Goal: Navigation & Orientation: Find specific page/section

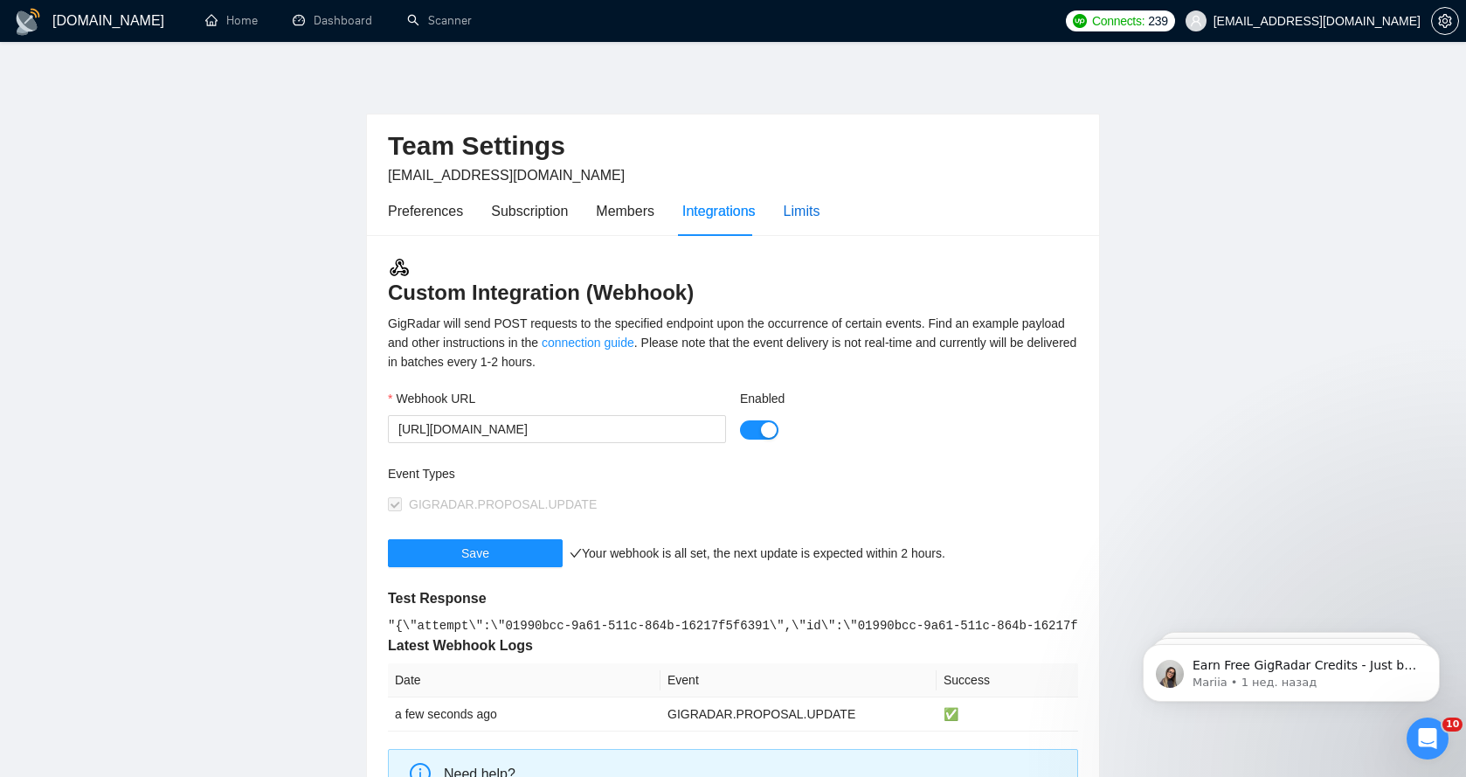
click at [807, 211] on div "Limits" at bounding box center [802, 211] width 37 height 22
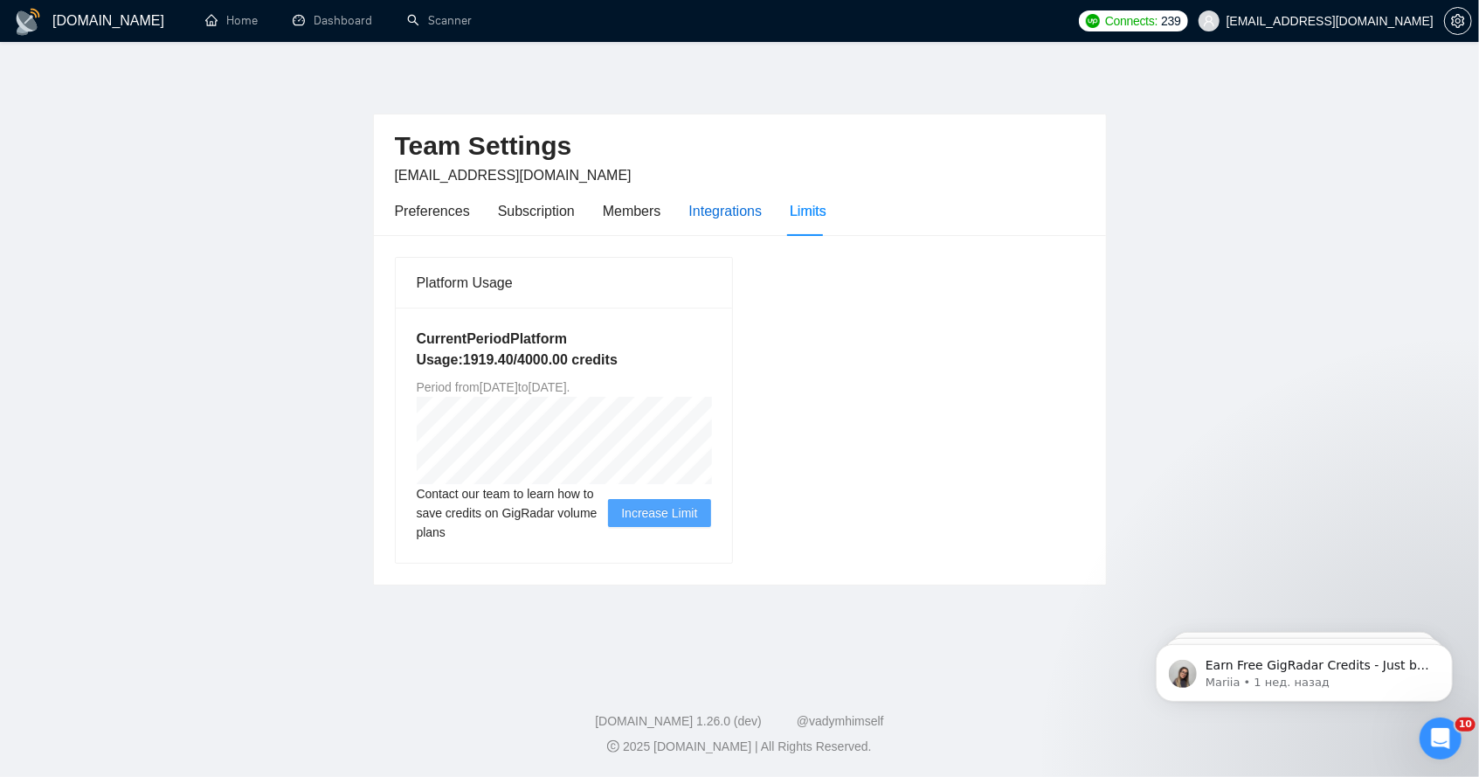
click at [710, 213] on div "Integrations" at bounding box center [725, 211] width 73 height 22
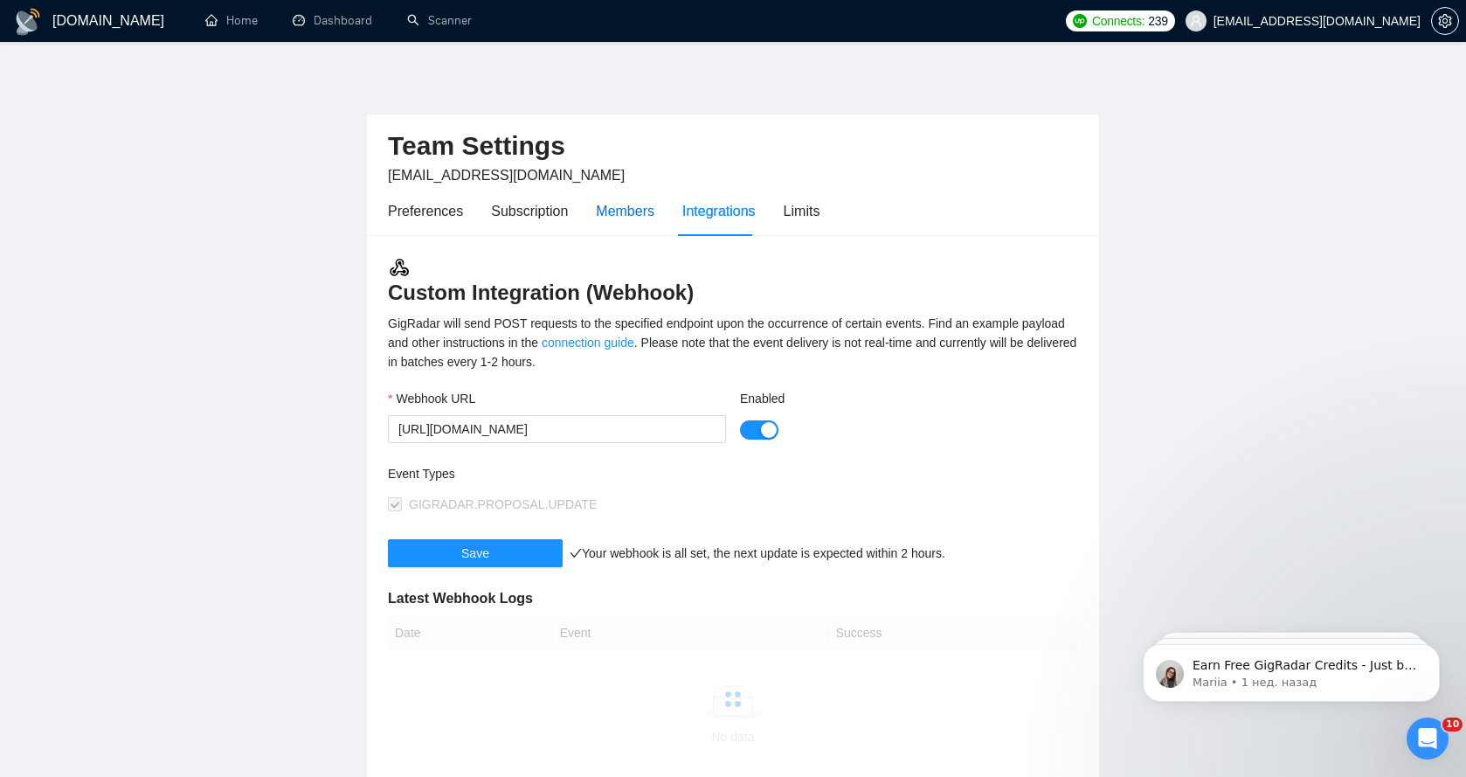
drag, startPoint x: 617, startPoint y: 218, endPoint x: 605, endPoint y: 218, distance: 12.2
click at [617, 218] on div "Members" at bounding box center [625, 211] width 59 height 22
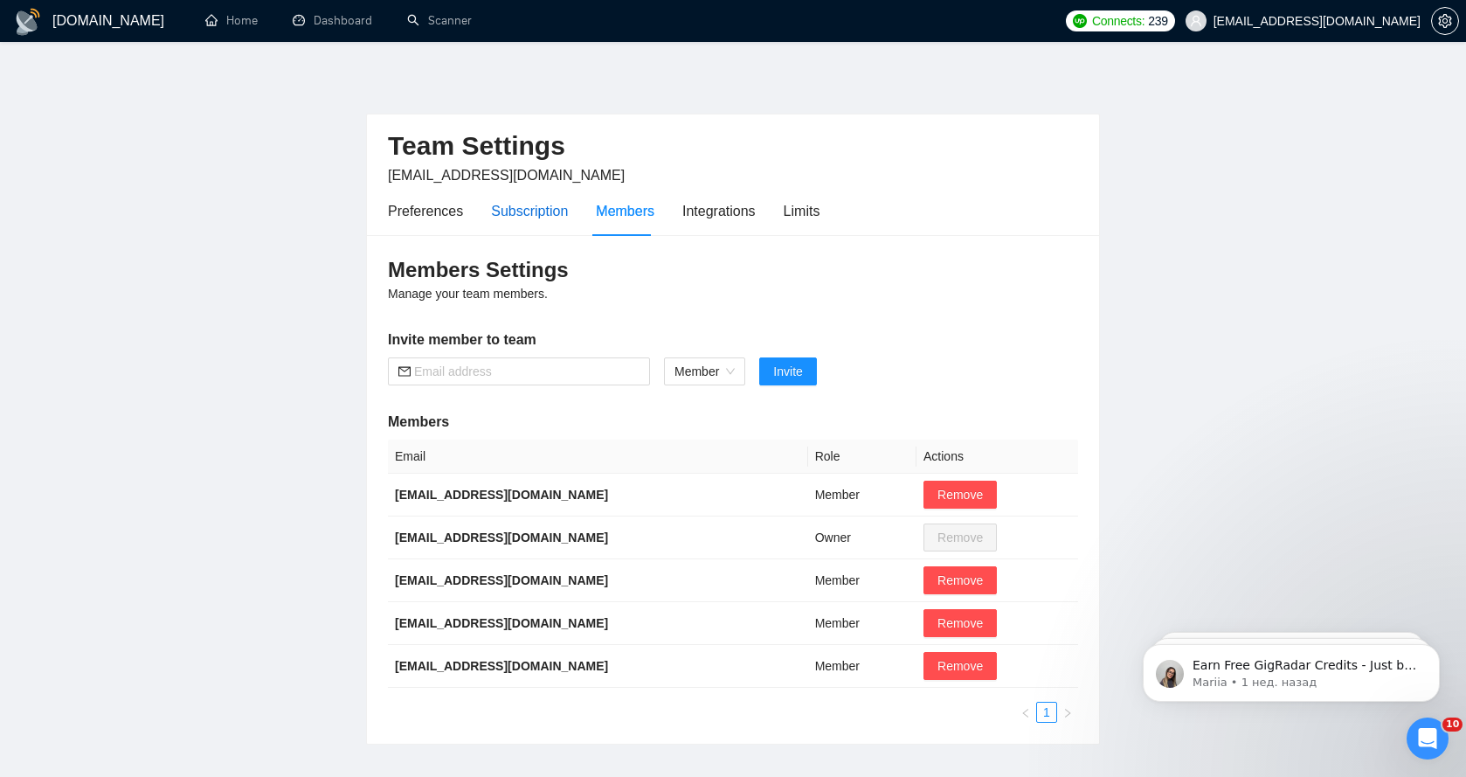
click at [545, 216] on div "Subscription" at bounding box center [529, 211] width 77 height 22
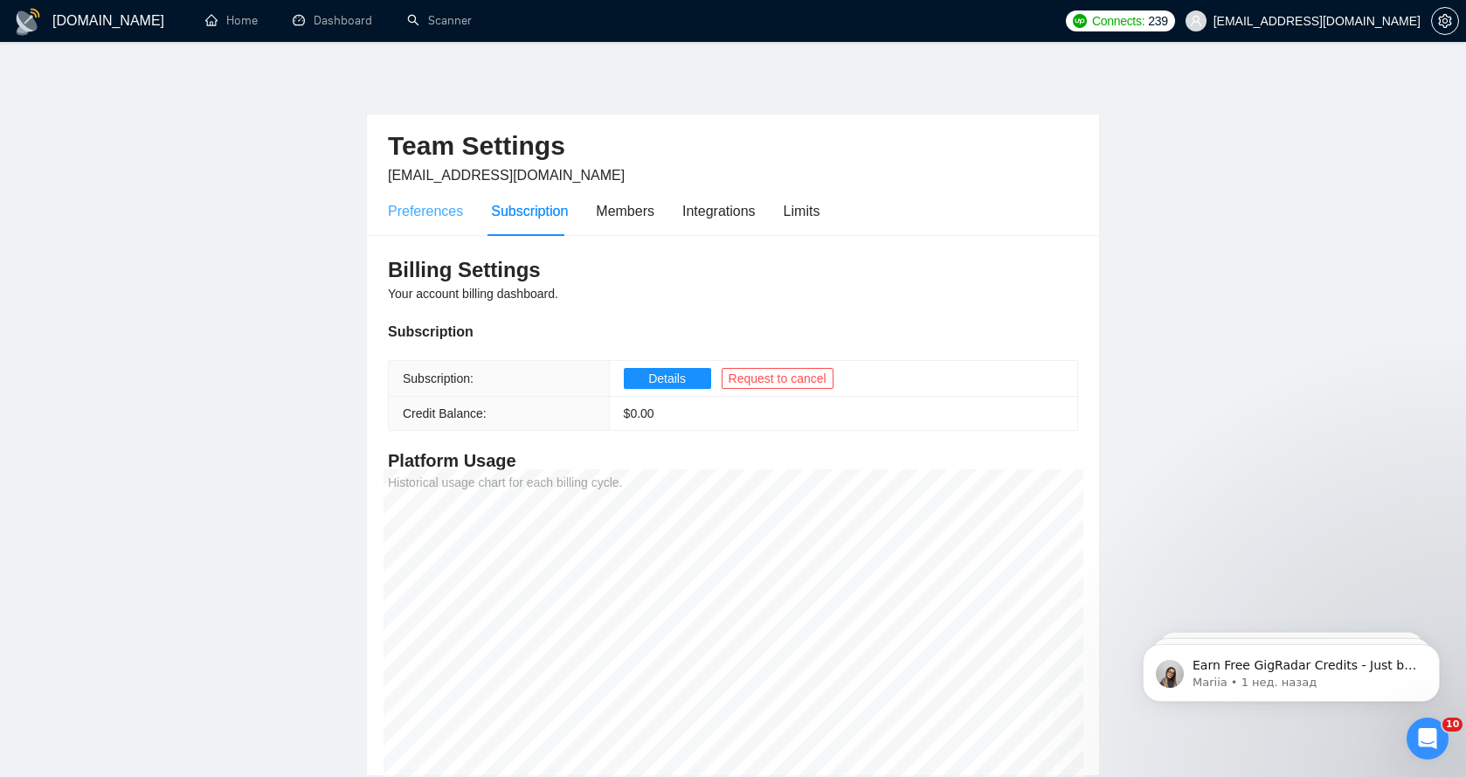
click at [445, 221] on div "Preferences" at bounding box center [425, 211] width 75 height 50
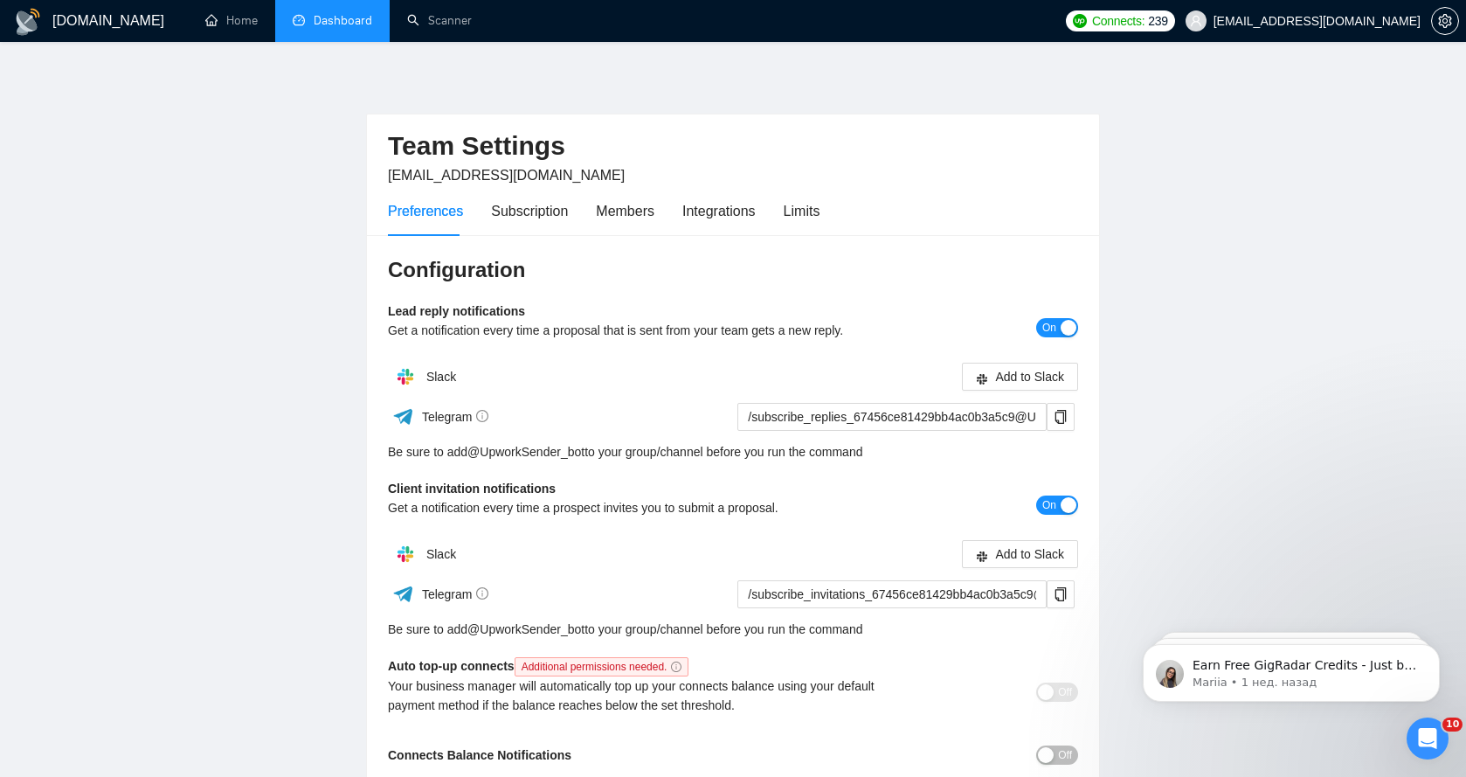
drag, startPoint x: 324, startPoint y: 31, endPoint x: 280, endPoint y: 37, distance: 44.1
click at [324, 28] on link "Dashboard" at bounding box center [333, 20] width 80 height 15
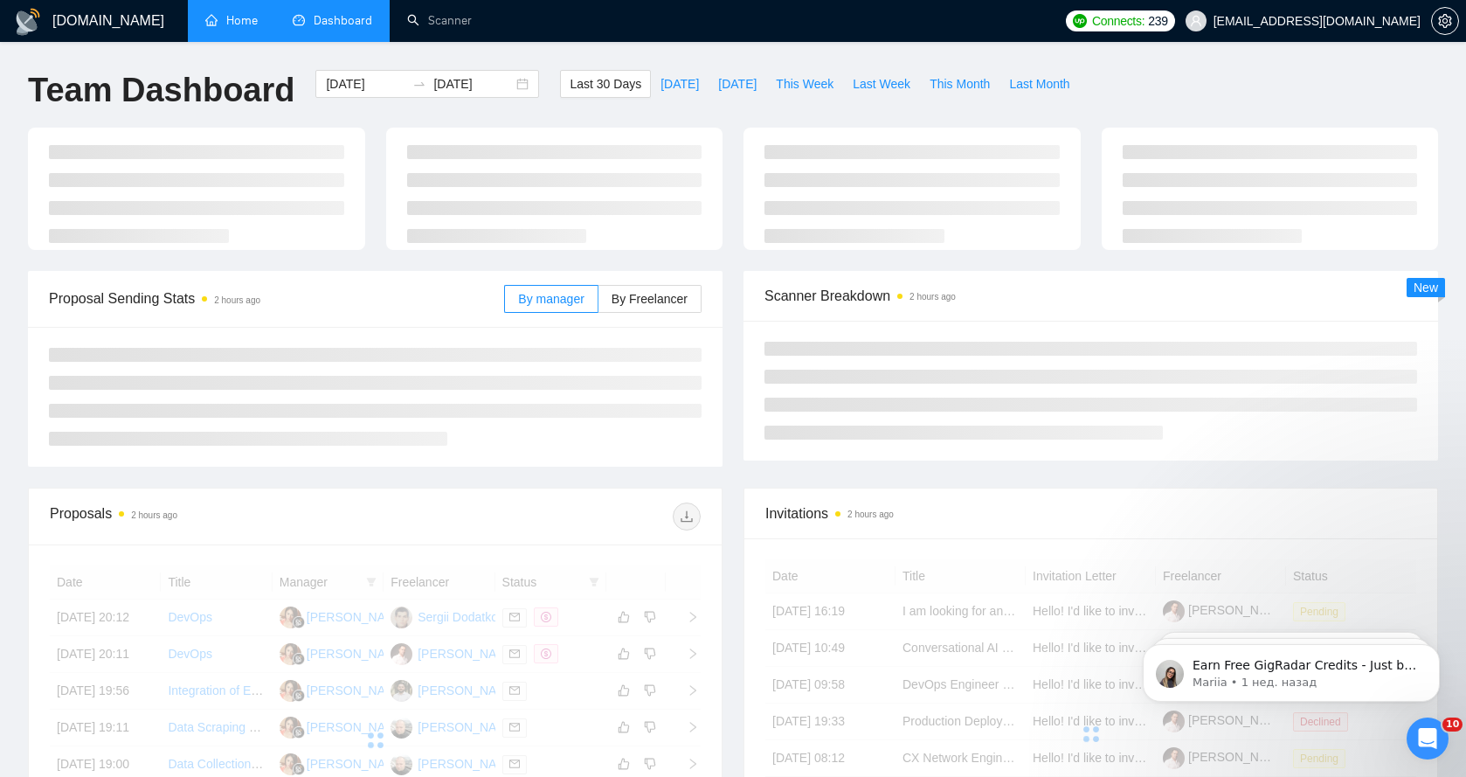
click at [246, 20] on link "Home" at bounding box center [231, 20] width 52 height 15
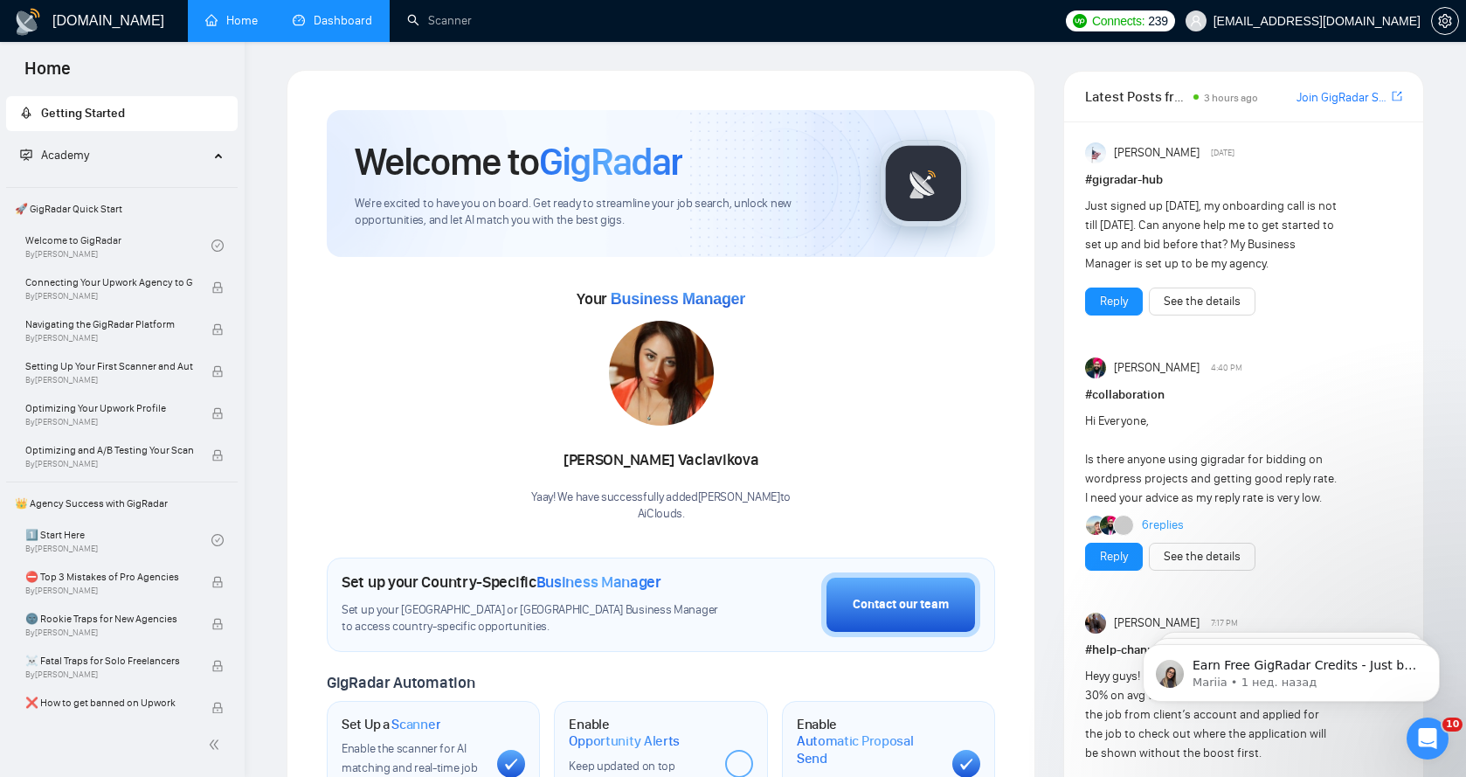
click at [332, 17] on link "Dashboard" at bounding box center [333, 20] width 80 height 15
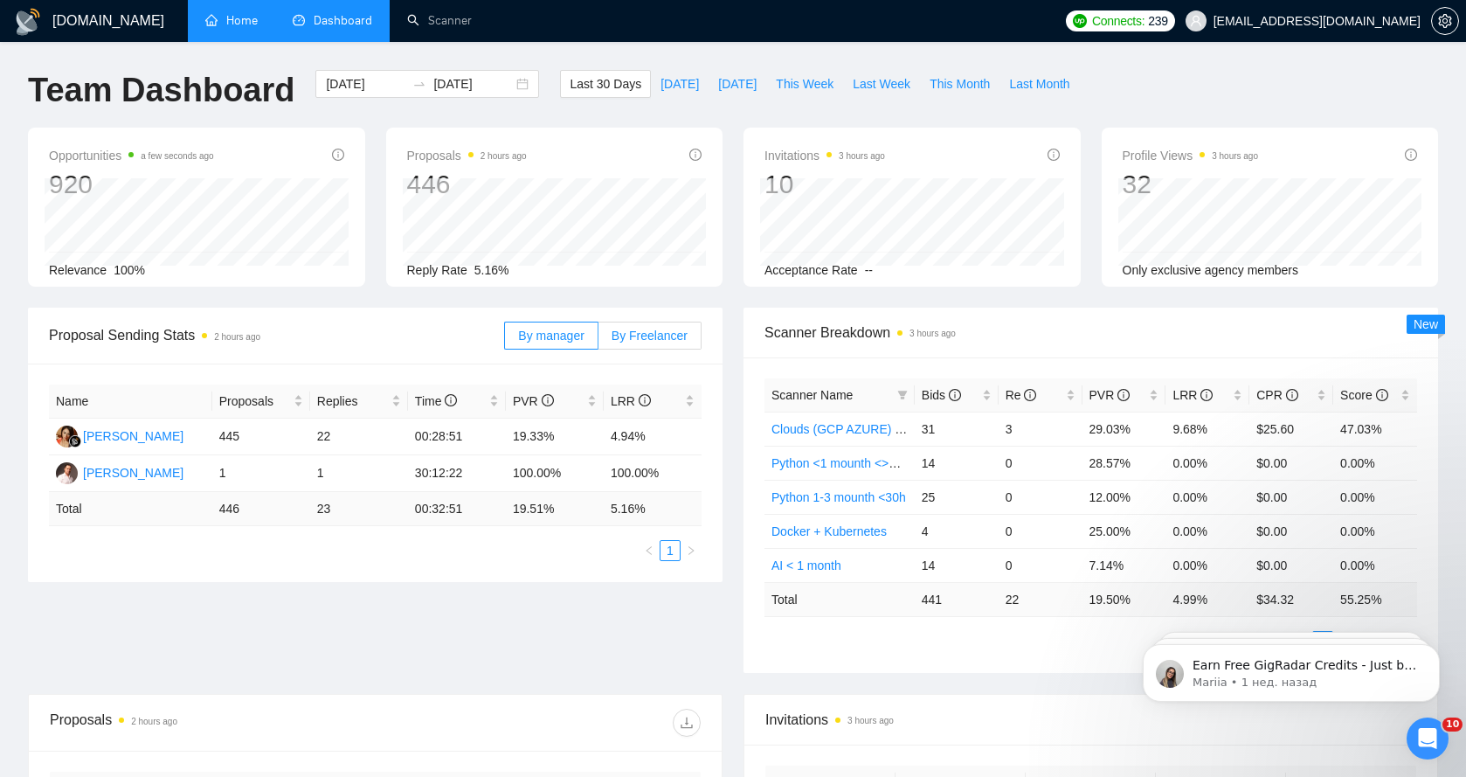
click at [650, 333] on span "By Freelancer" at bounding box center [650, 336] width 76 height 14
click at [599, 340] on input "By Freelancer" at bounding box center [599, 340] width 0 height 0
